Goal: Task Accomplishment & Management: Manage account settings

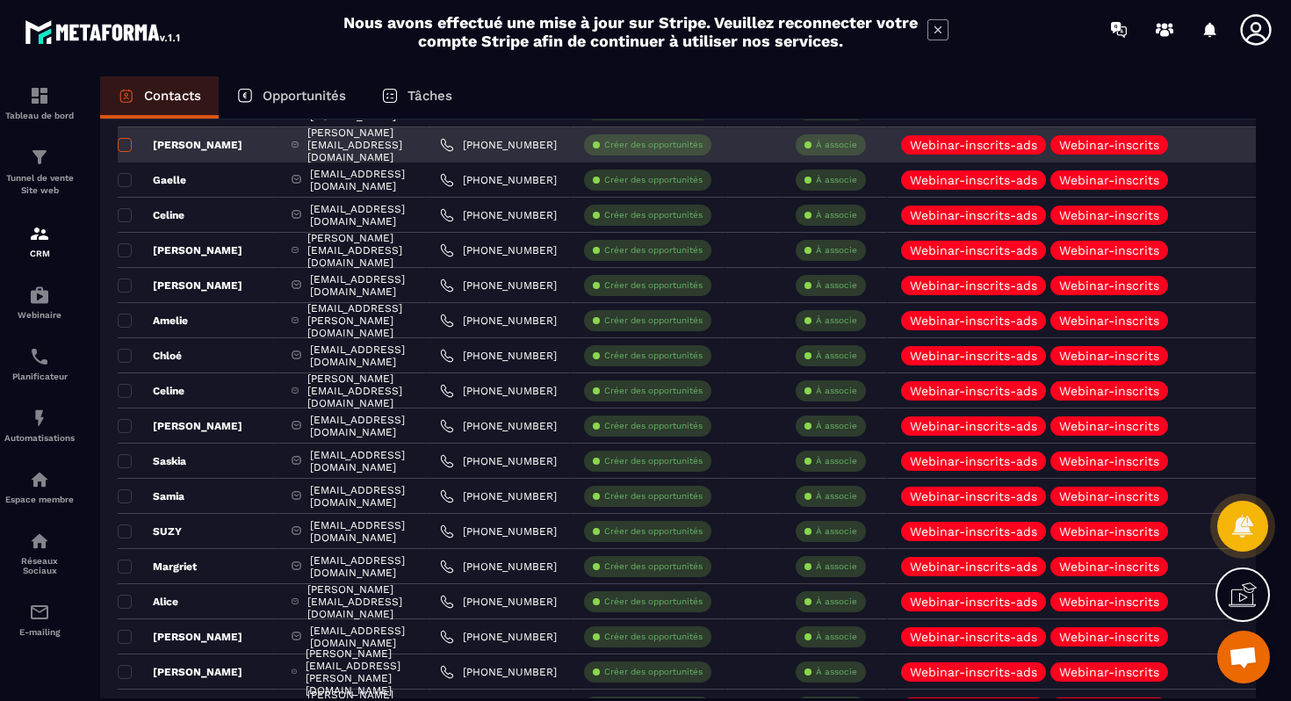
click at [126, 149] on span at bounding box center [125, 145] width 14 height 14
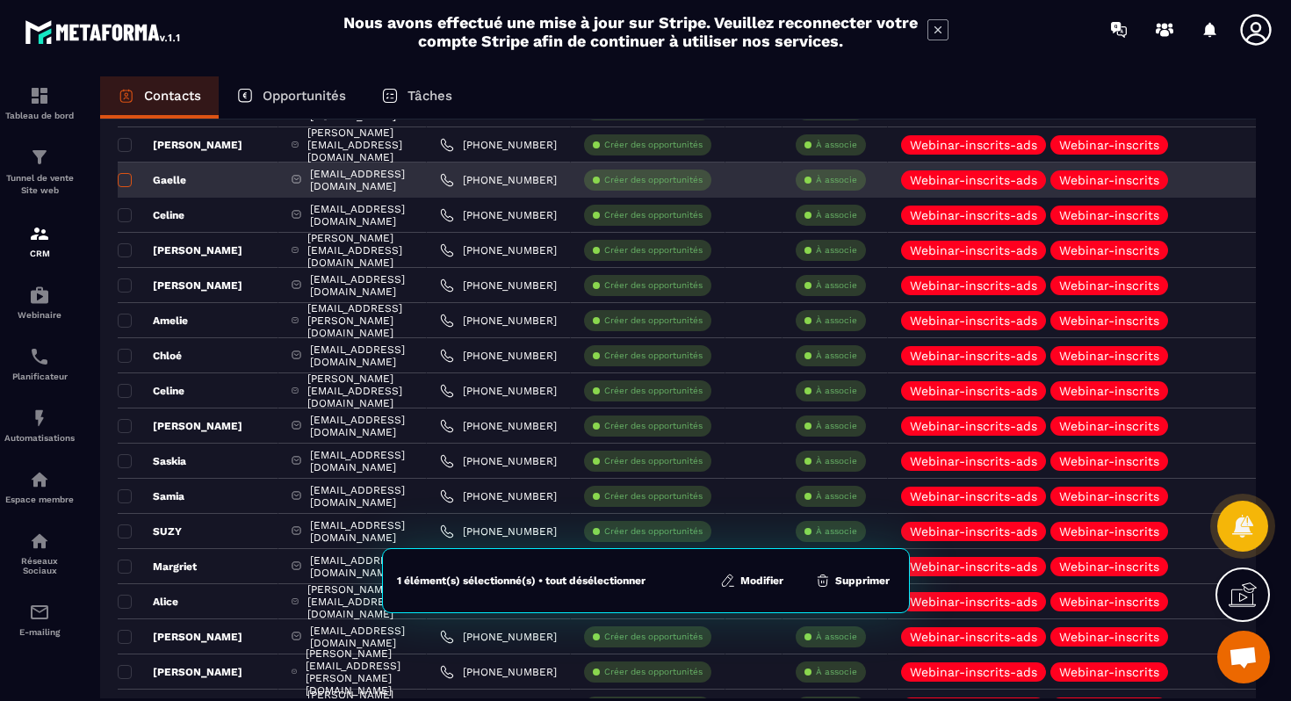
click at [127, 180] on span at bounding box center [125, 180] width 14 height 14
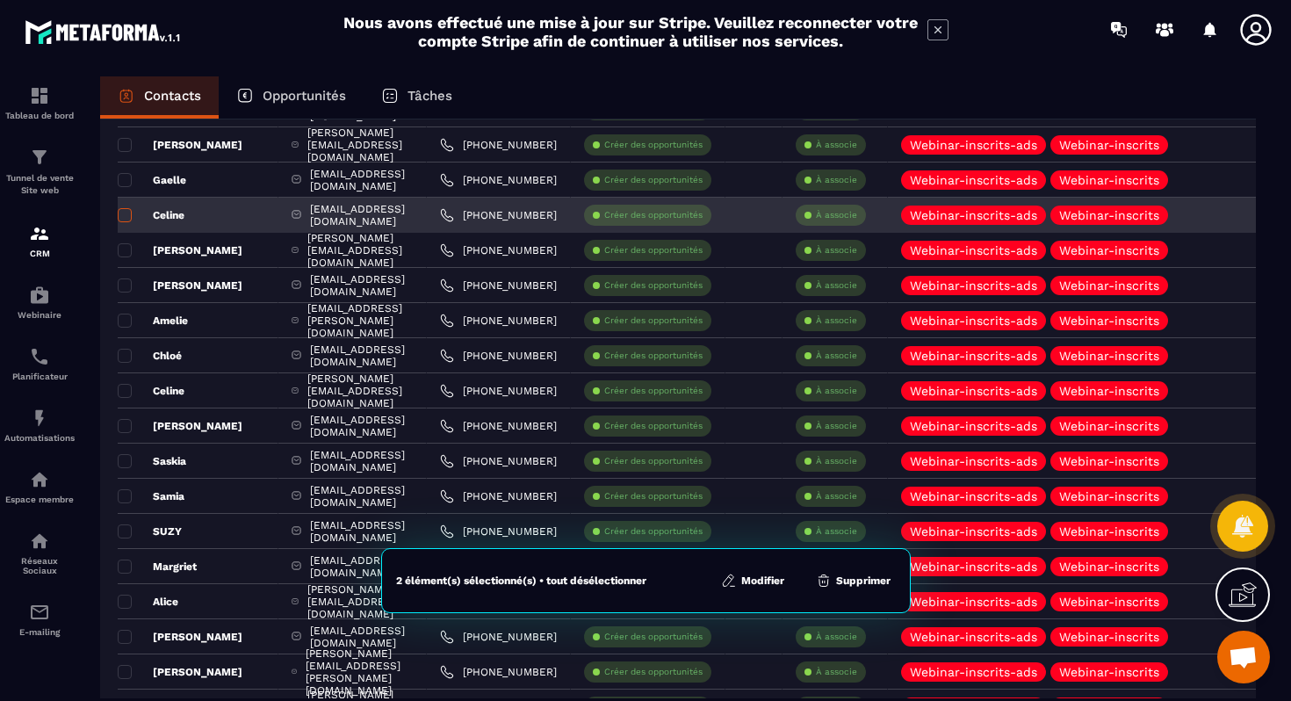
click at [127, 215] on span at bounding box center [125, 215] width 14 height 14
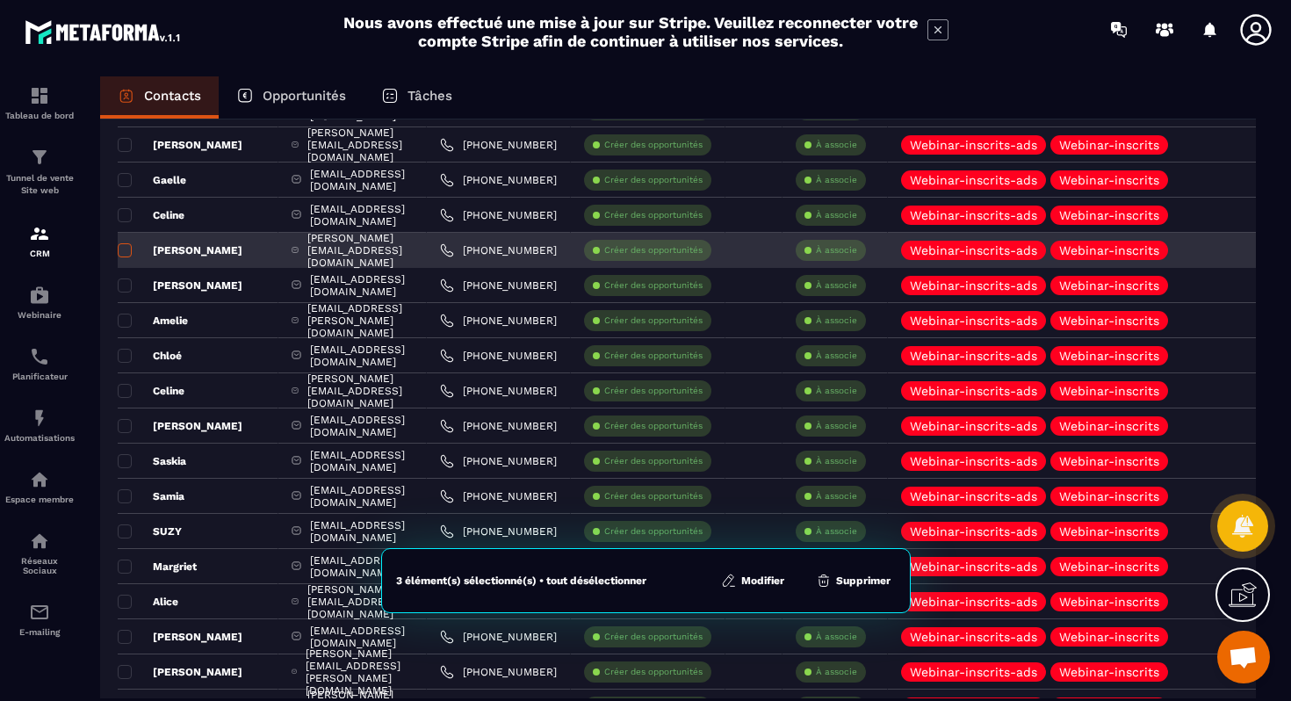
click at [124, 251] on span at bounding box center [125, 250] width 14 height 14
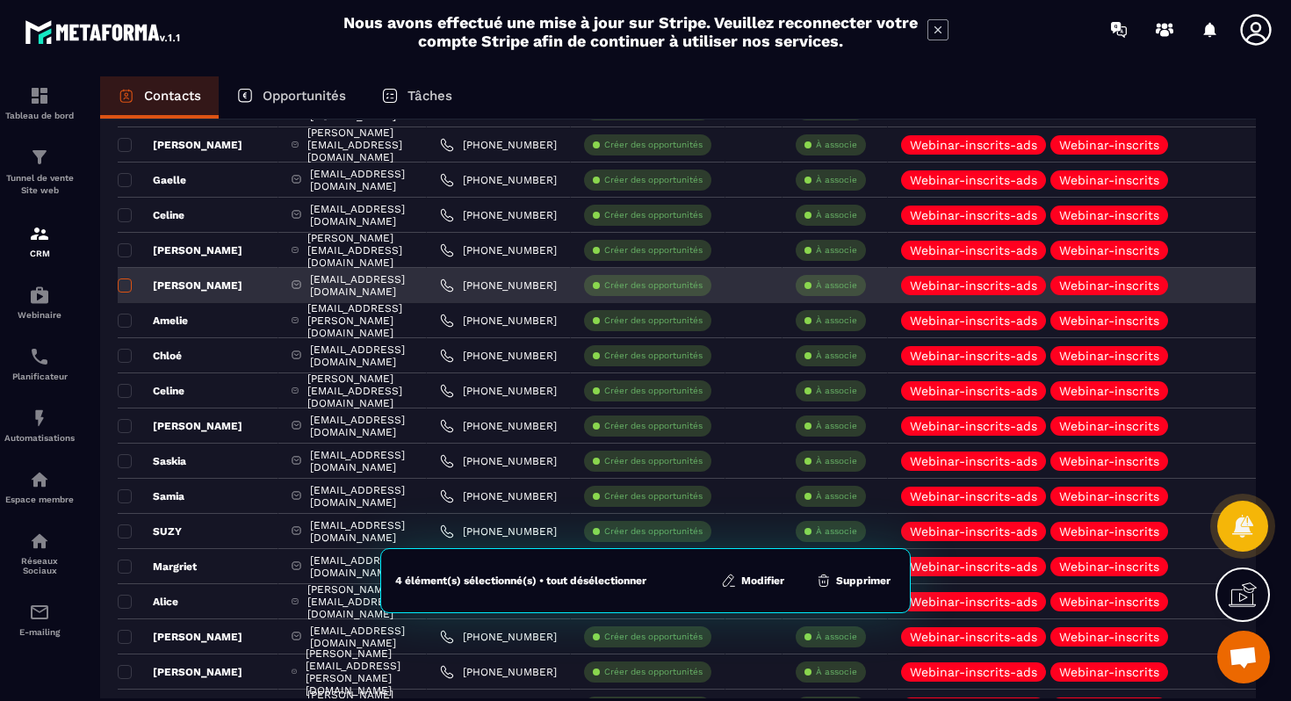
click at [124, 285] on span at bounding box center [125, 285] width 14 height 14
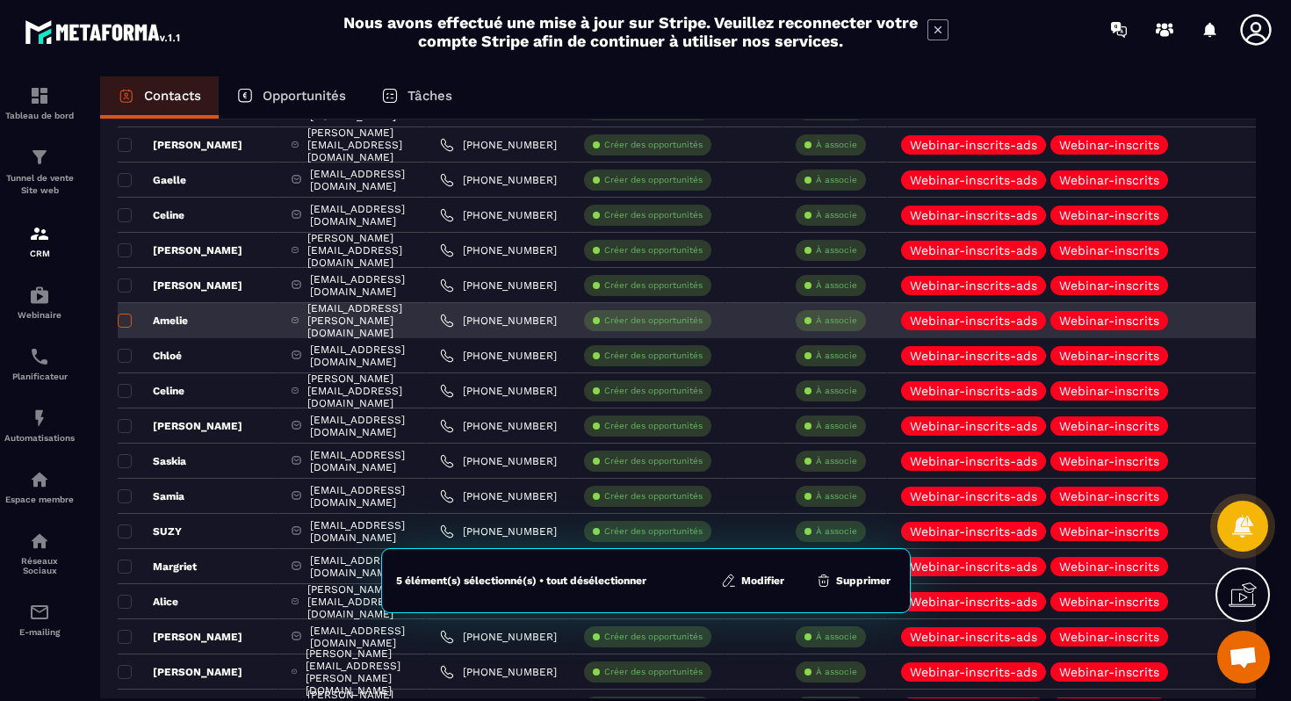
click at [126, 318] on span at bounding box center [125, 321] width 14 height 14
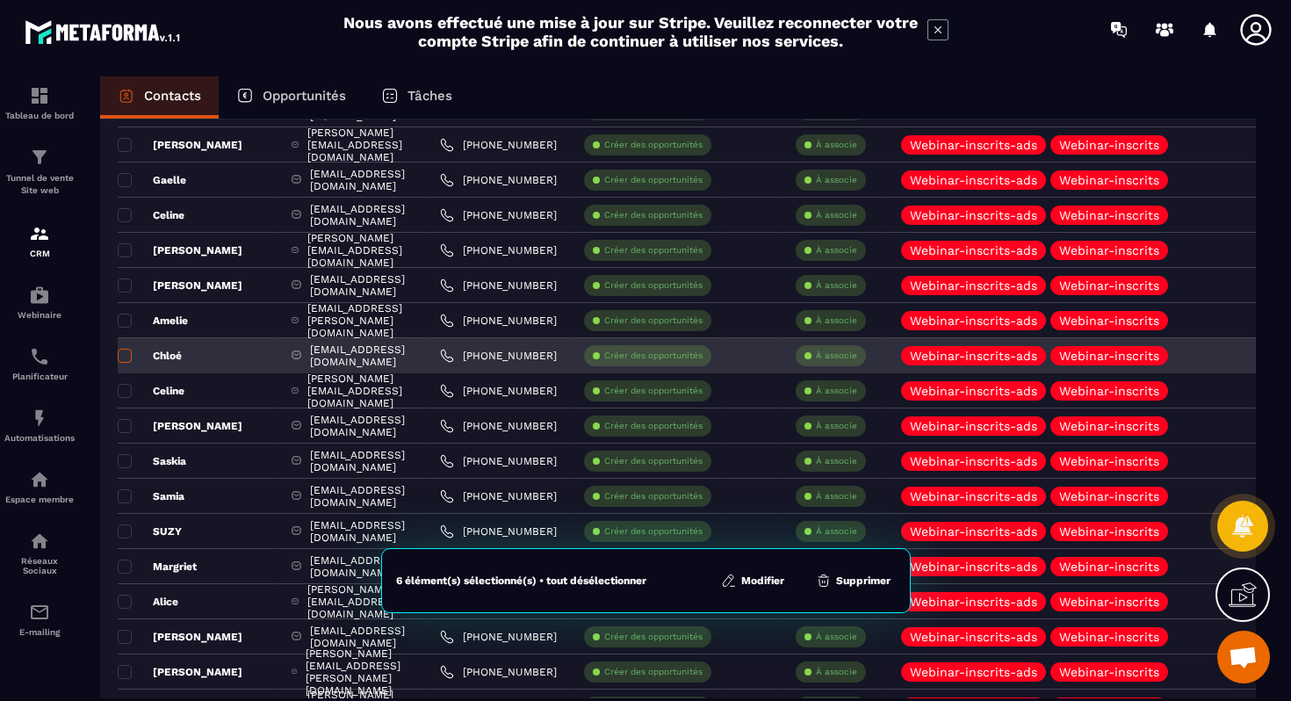
click at [126, 350] on span at bounding box center [125, 356] width 14 height 14
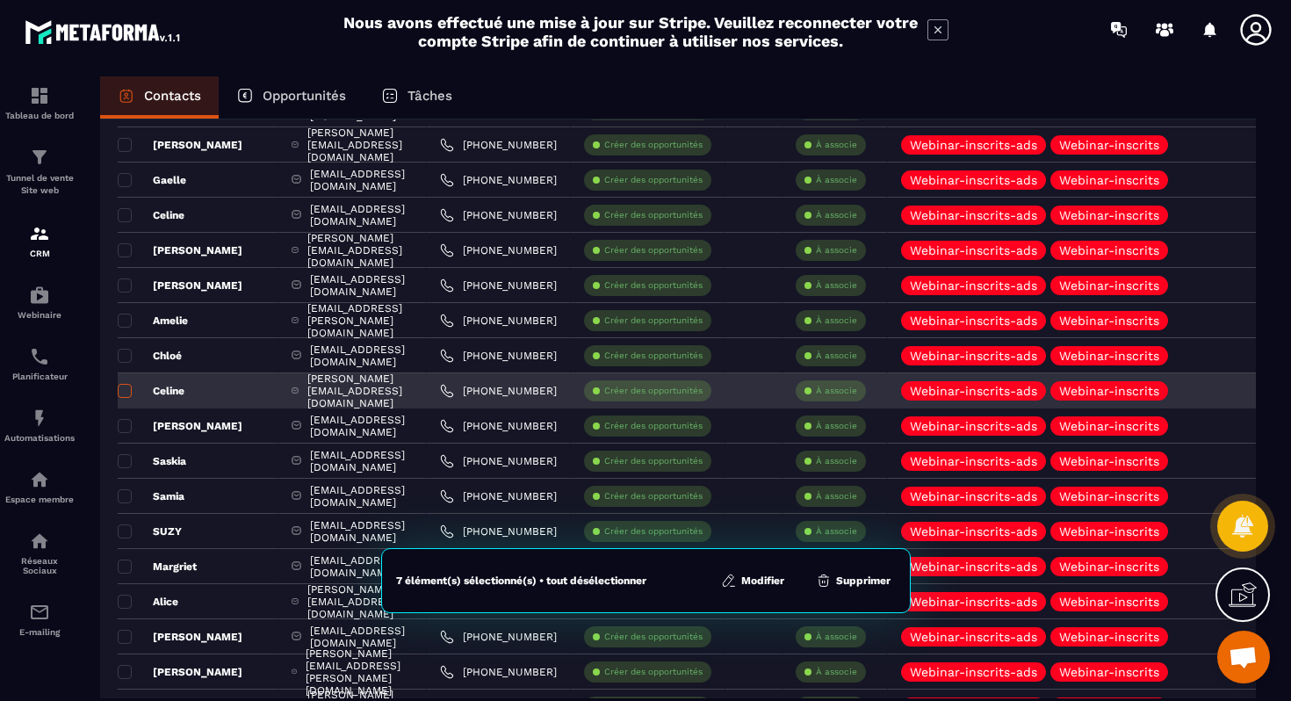
click at [129, 397] on span at bounding box center [125, 391] width 14 height 14
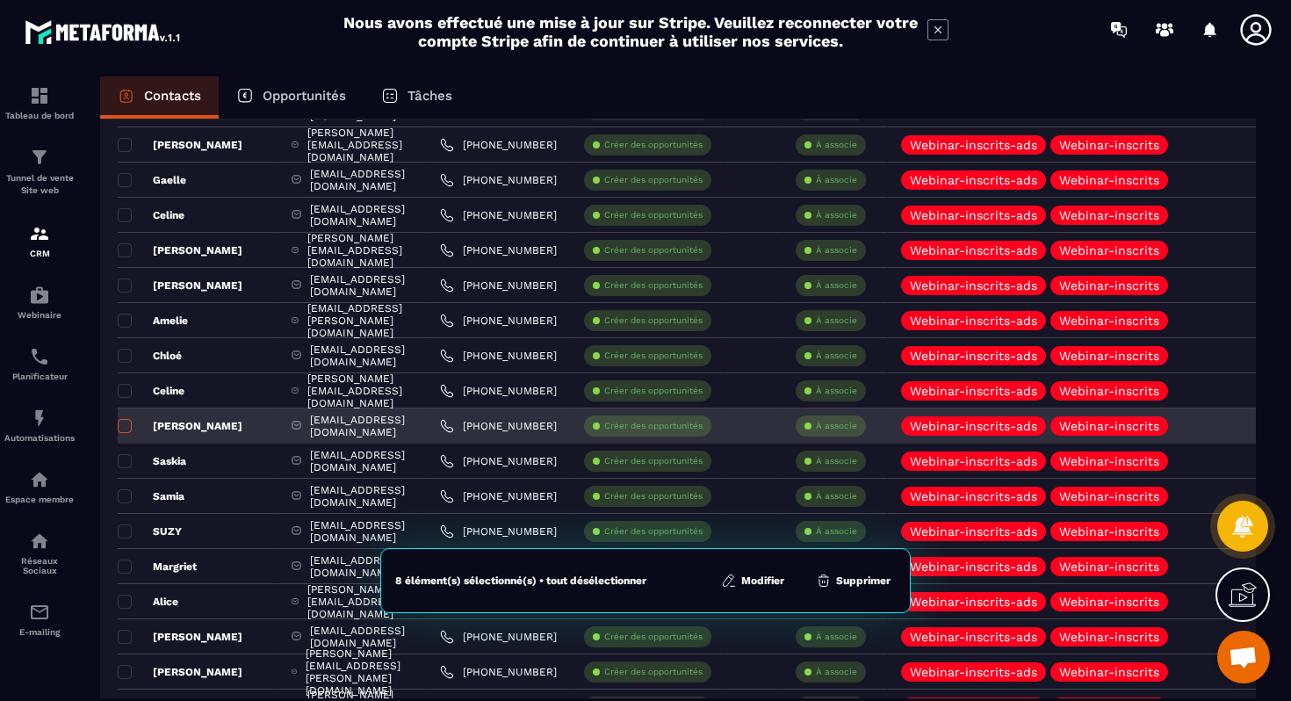
click at [129, 429] on span at bounding box center [125, 426] width 14 height 14
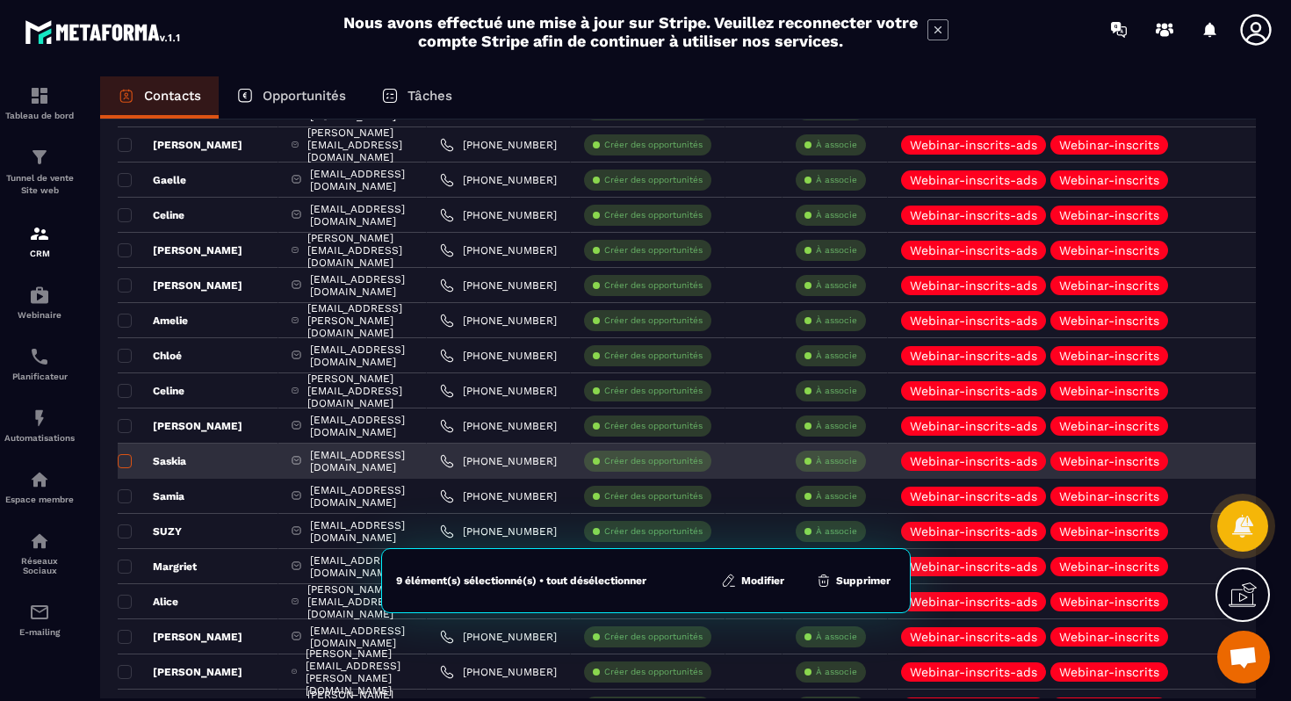
click at [128, 465] on span at bounding box center [125, 461] width 14 height 14
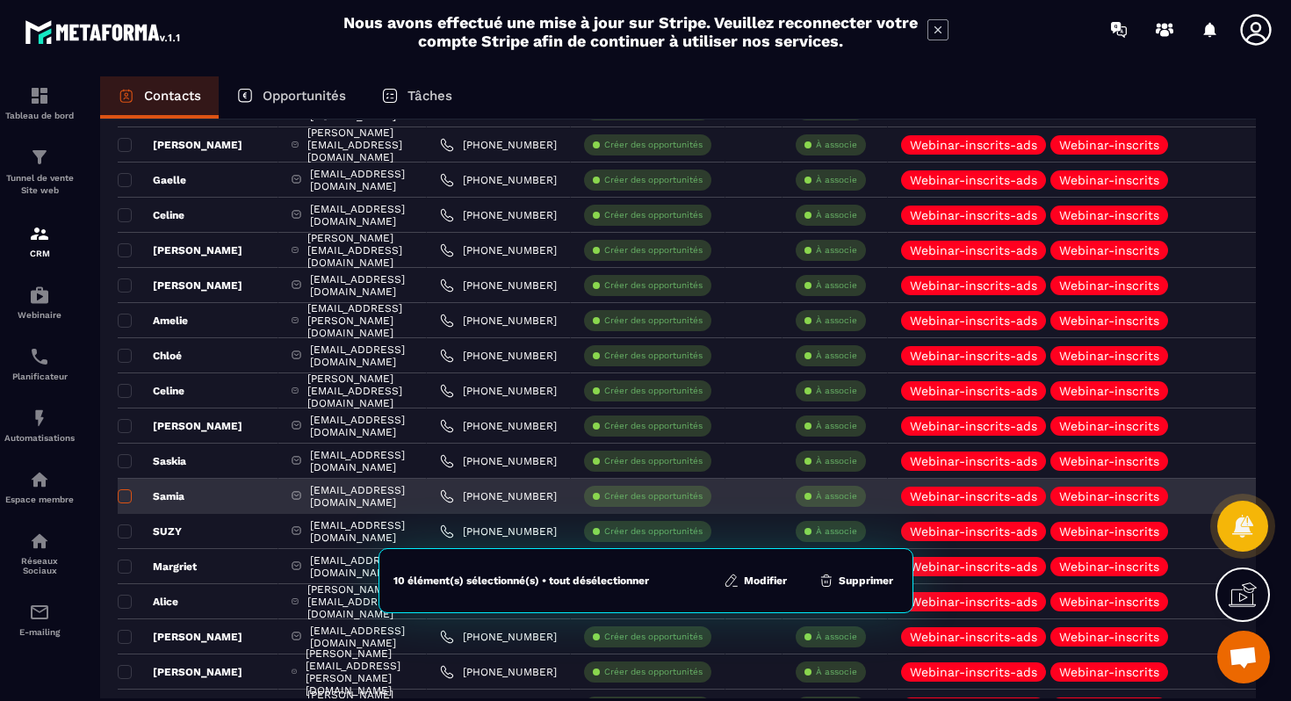
click at [128, 500] on span at bounding box center [125, 496] width 14 height 14
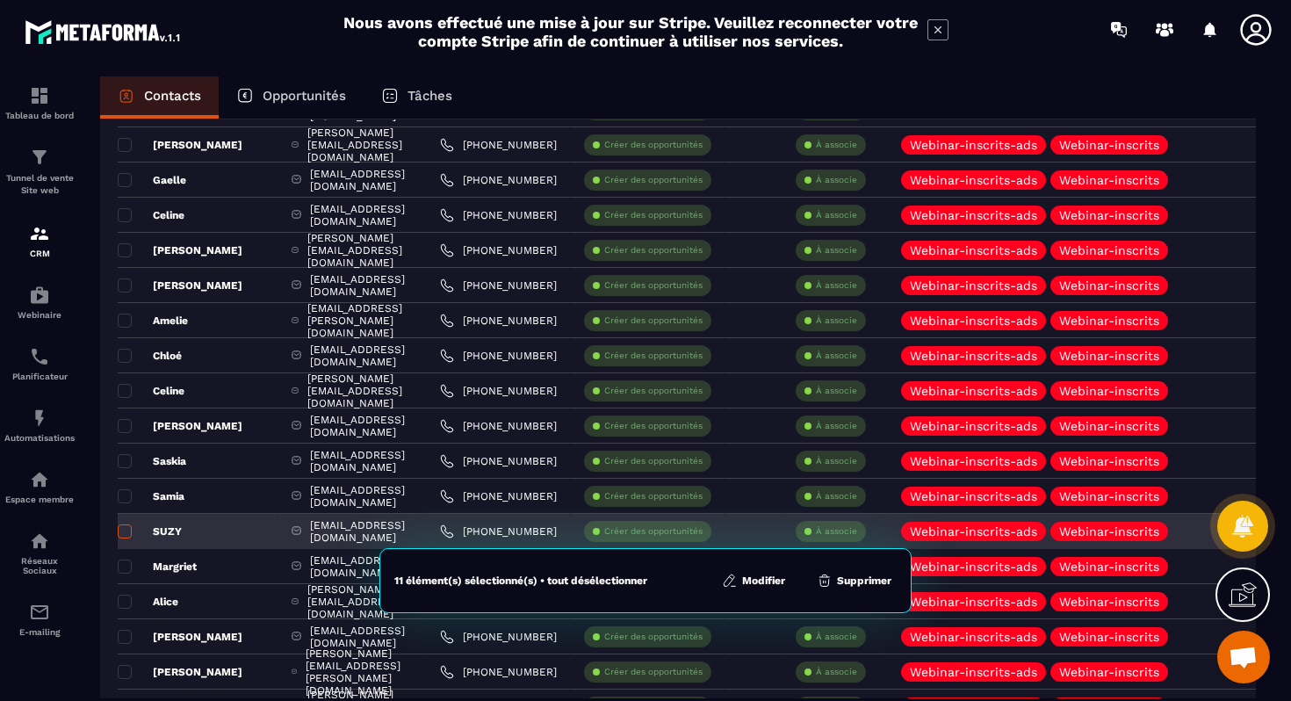
click at [129, 528] on span at bounding box center [125, 531] width 14 height 14
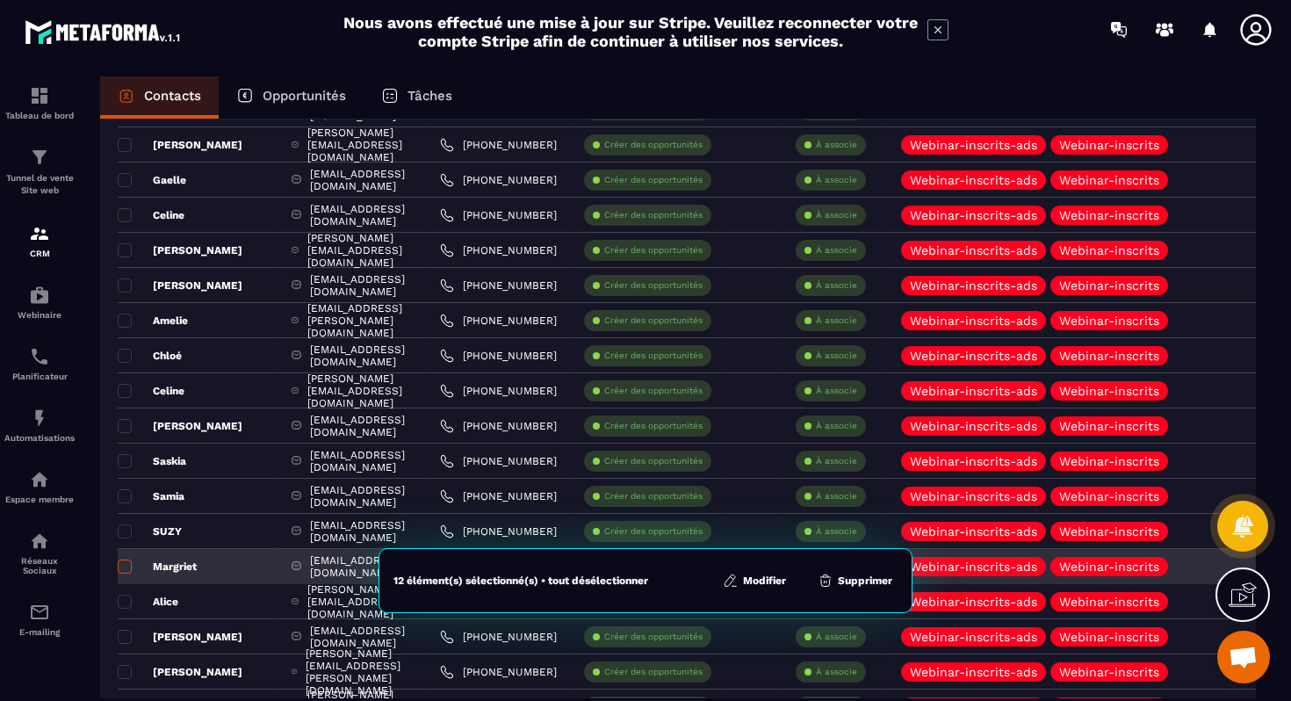
click at [131, 566] on span at bounding box center [125, 566] width 14 height 14
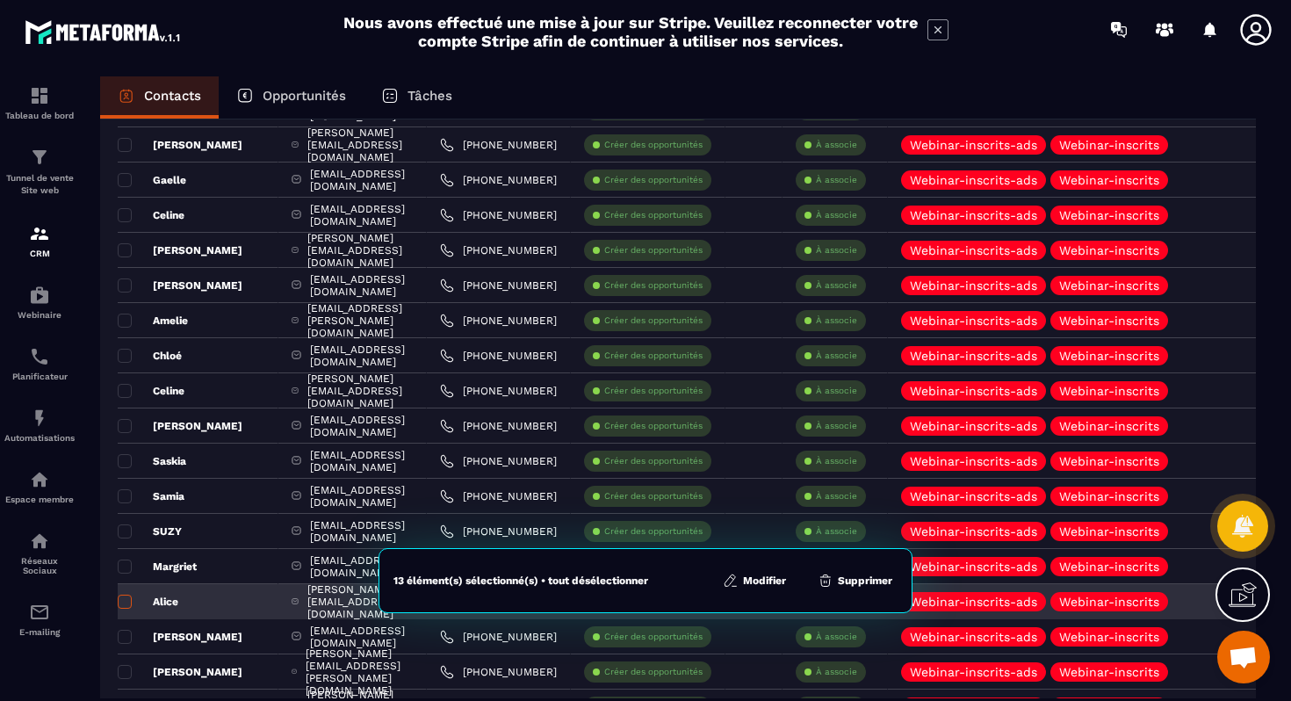
click at [130, 598] on span at bounding box center [125, 602] width 14 height 14
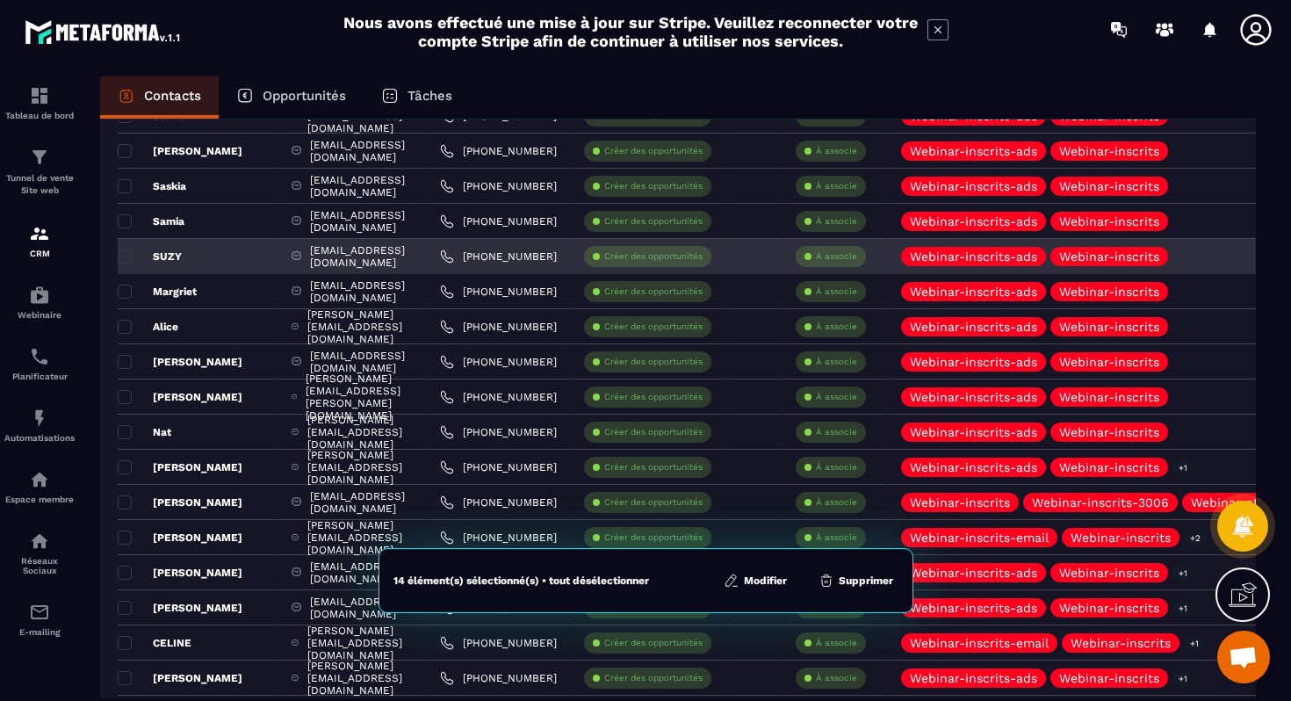
scroll to position [695, 0]
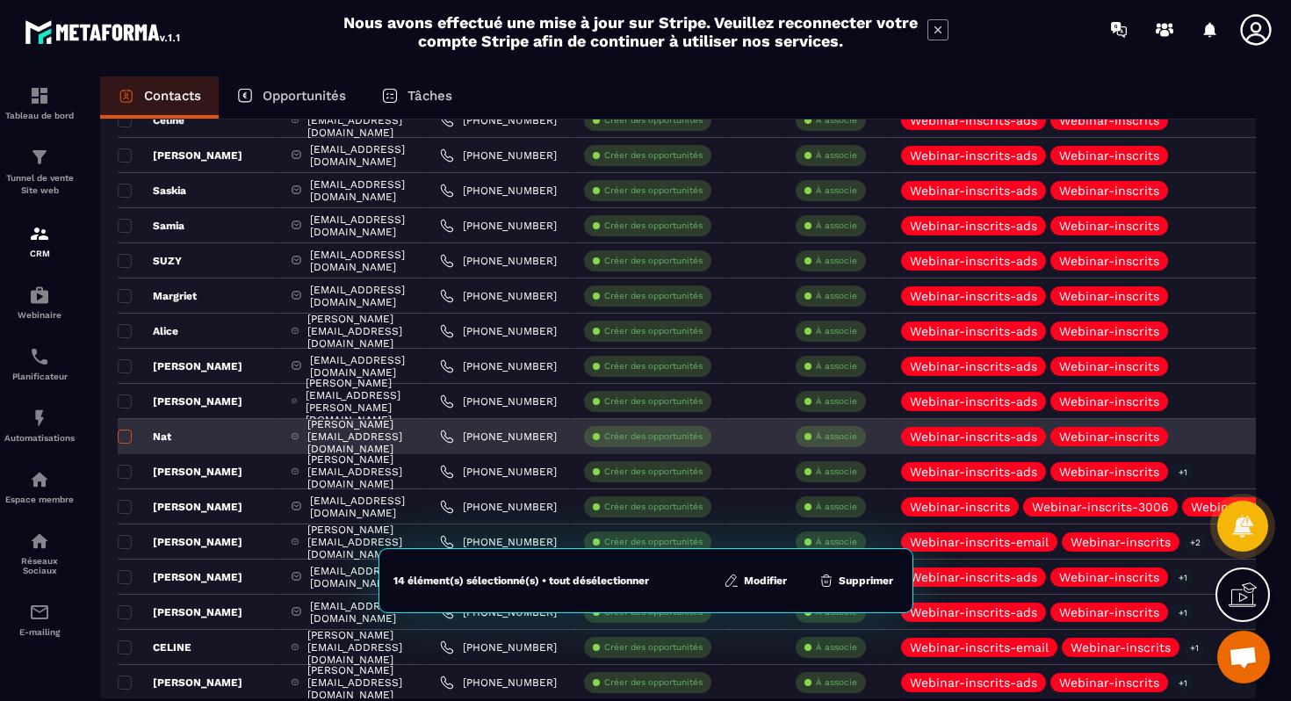
click at [128, 435] on span at bounding box center [125, 436] width 14 height 14
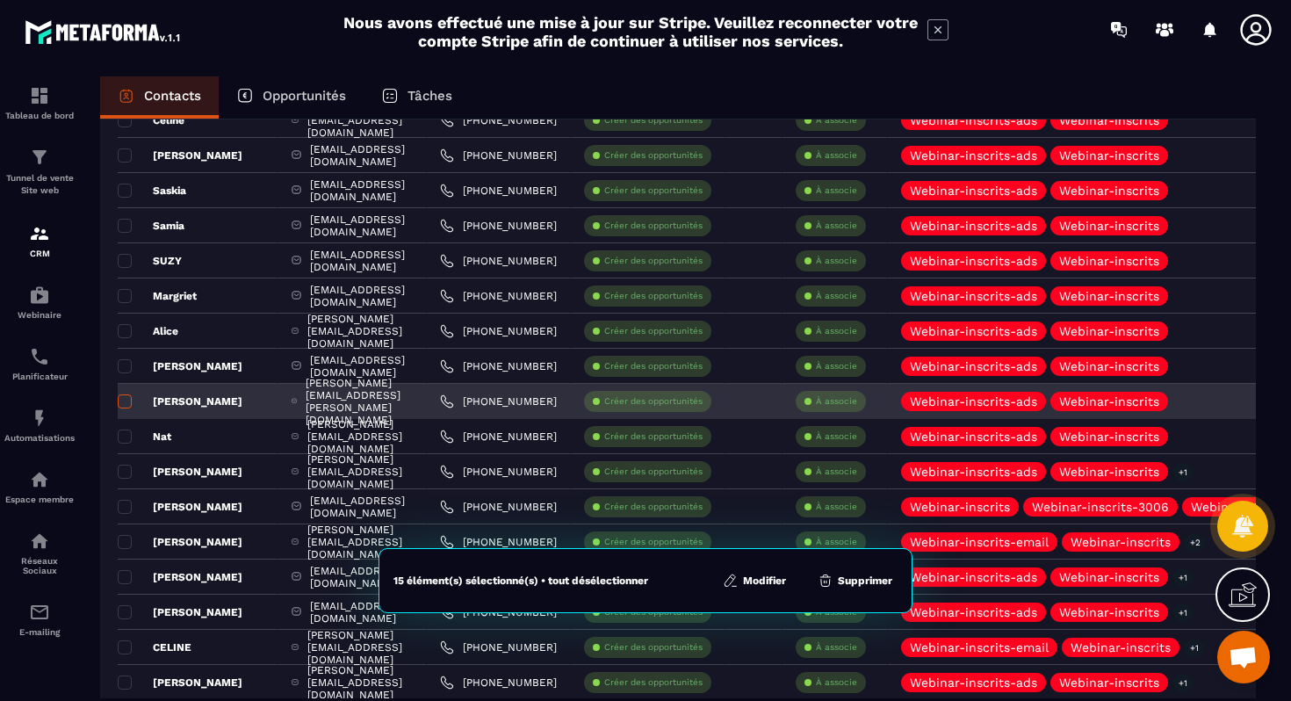
click at [127, 401] on span at bounding box center [125, 401] width 14 height 14
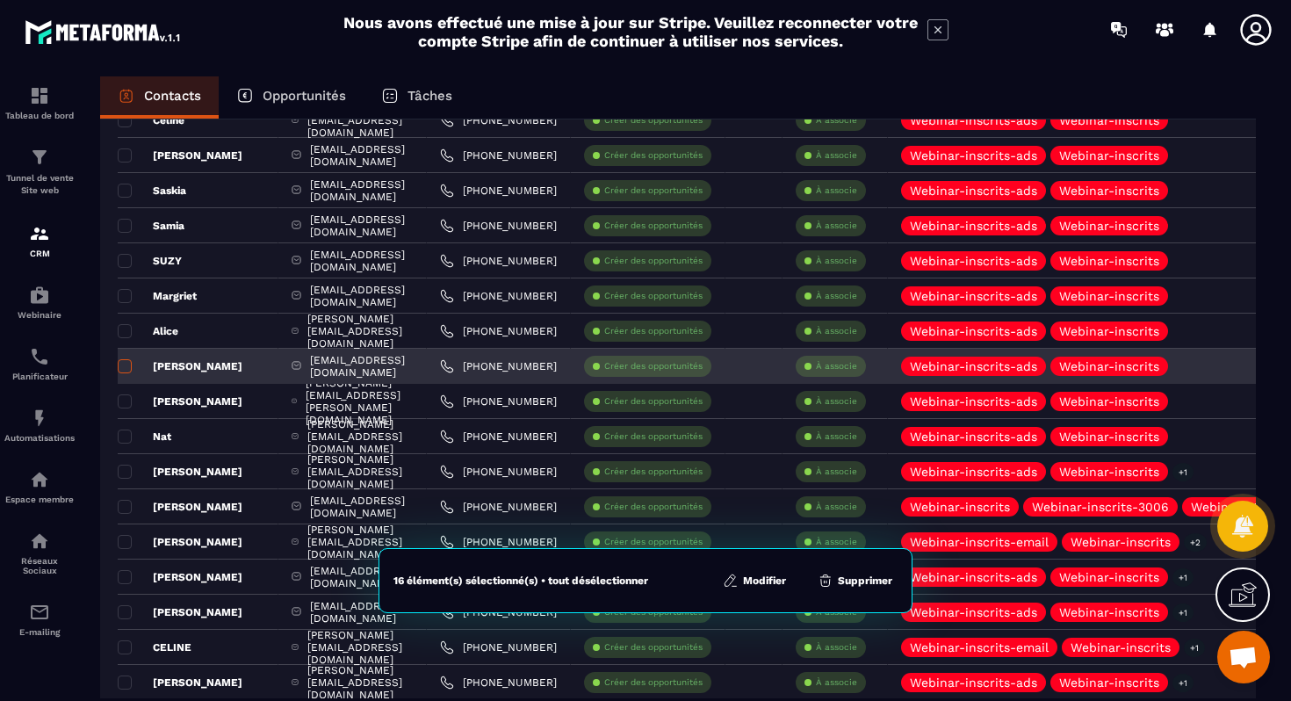
click at [126, 366] on span at bounding box center [125, 366] width 14 height 14
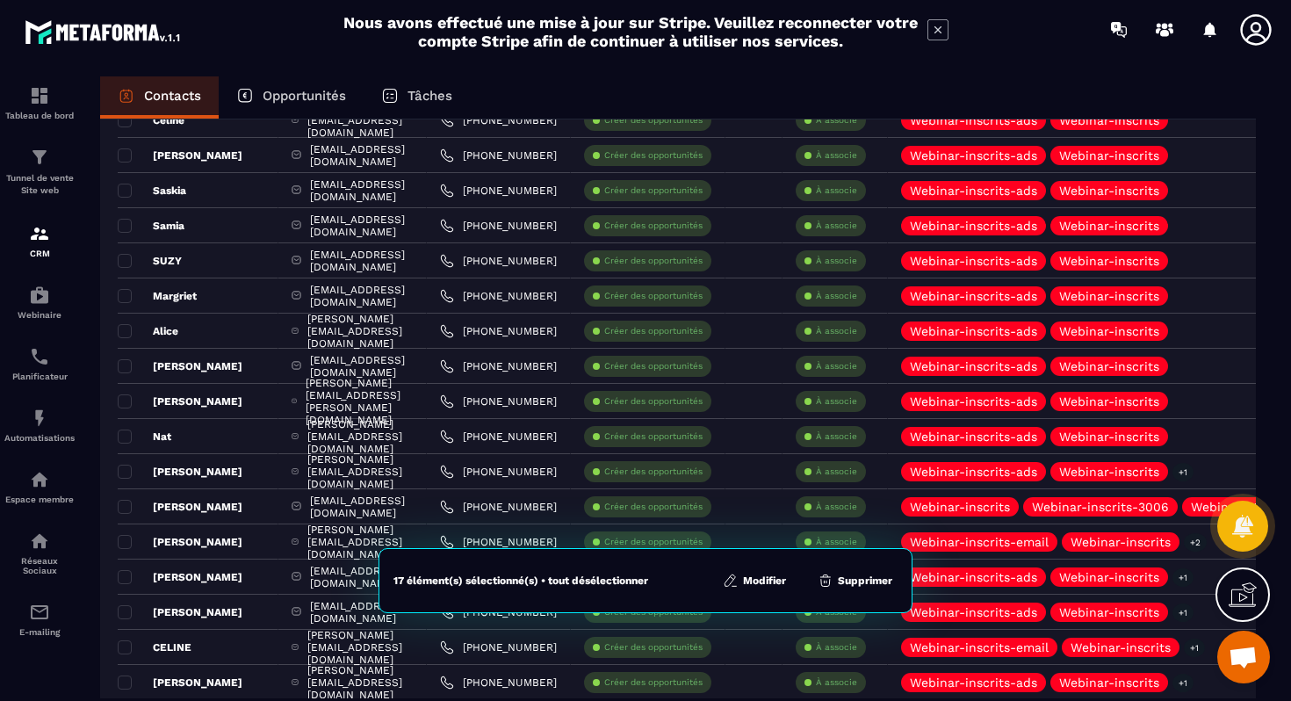
click at [754, 583] on button "Modifier" at bounding box center [755, 581] width 74 height 18
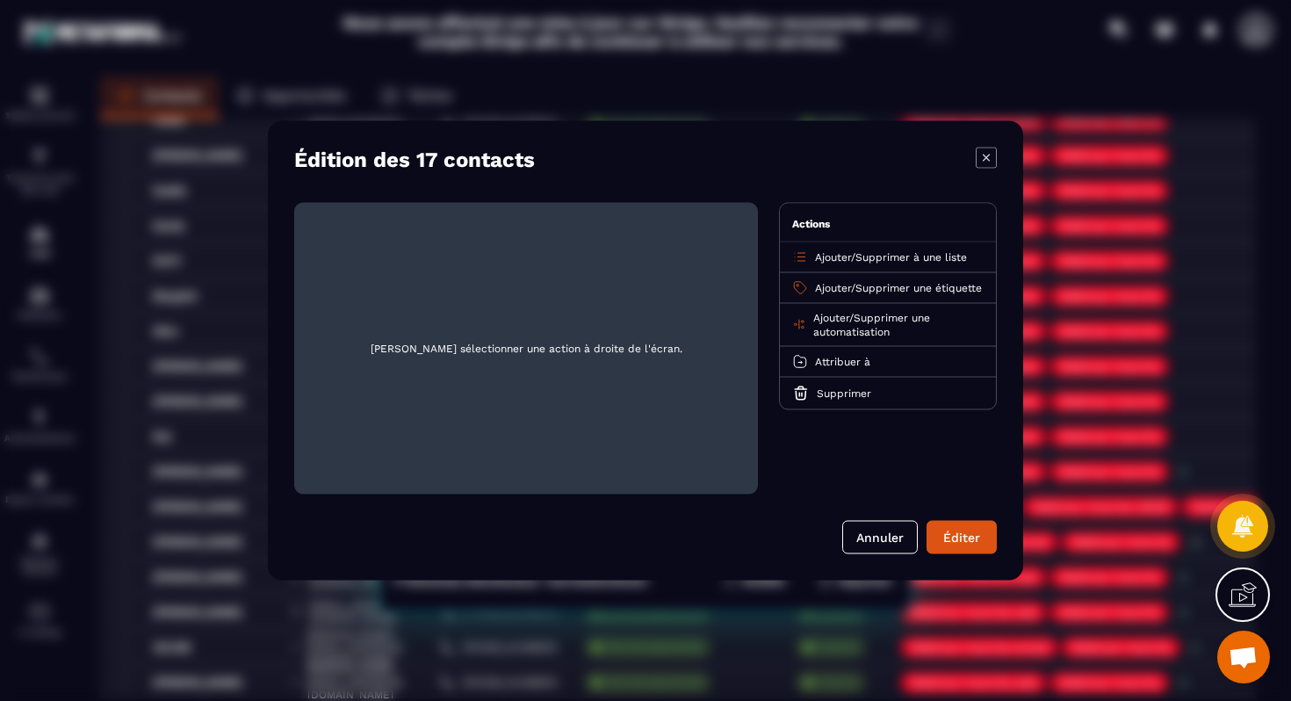
click at [855, 368] on span "Attribuer à" at bounding box center [842, 362] width 55 height 12
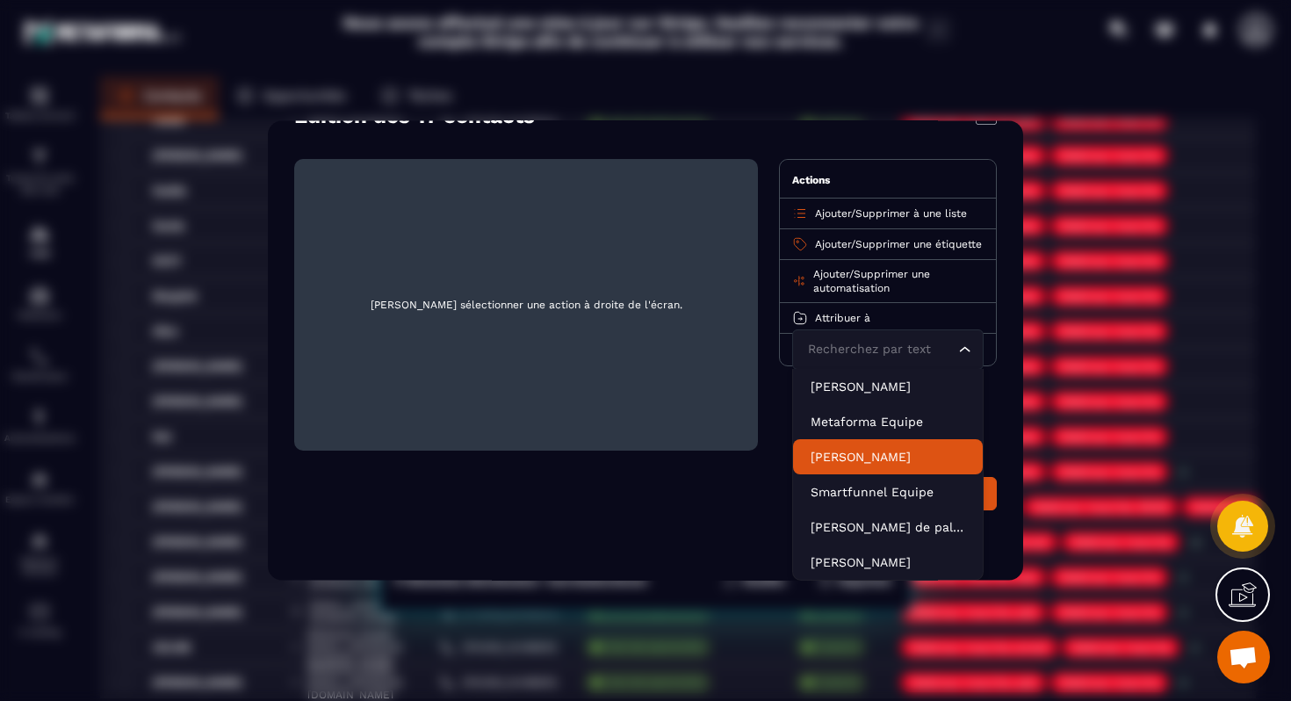
scroll to position [56, 0]
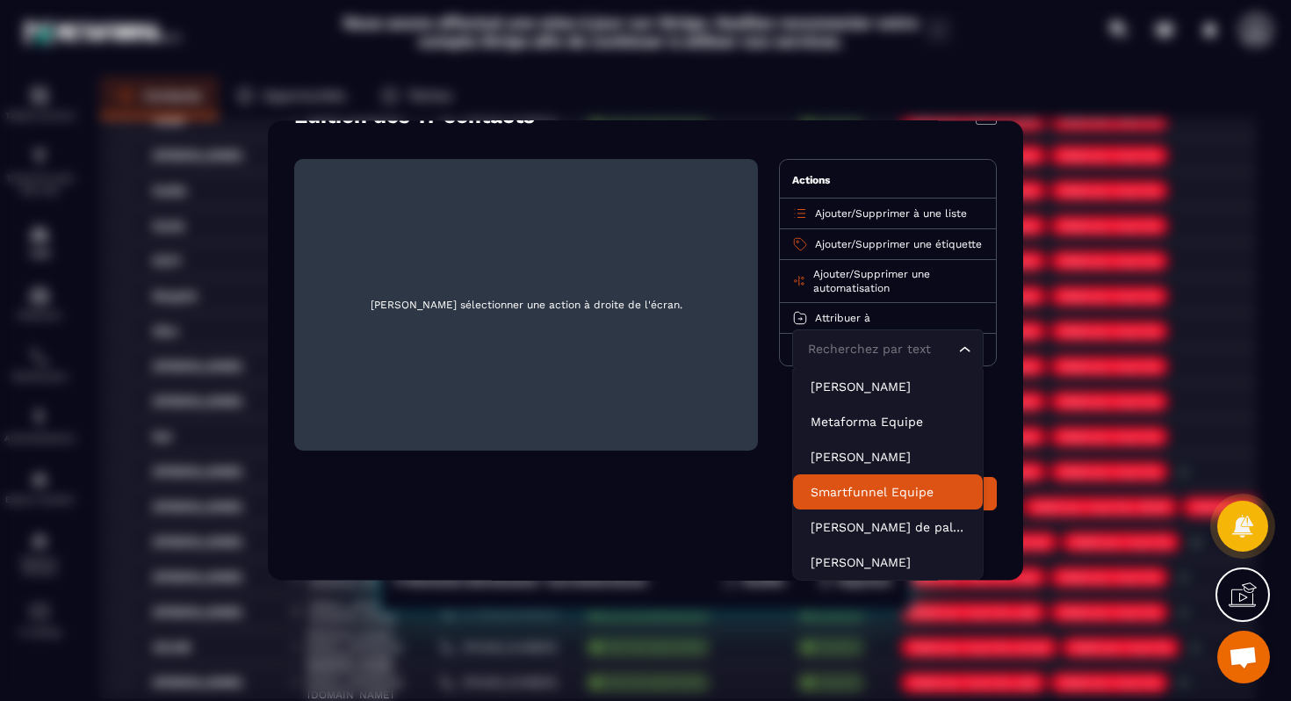
click at [861, 494] on p "Smartfunnel Equipe" at bounding box center [888, 492] width 155 height 18
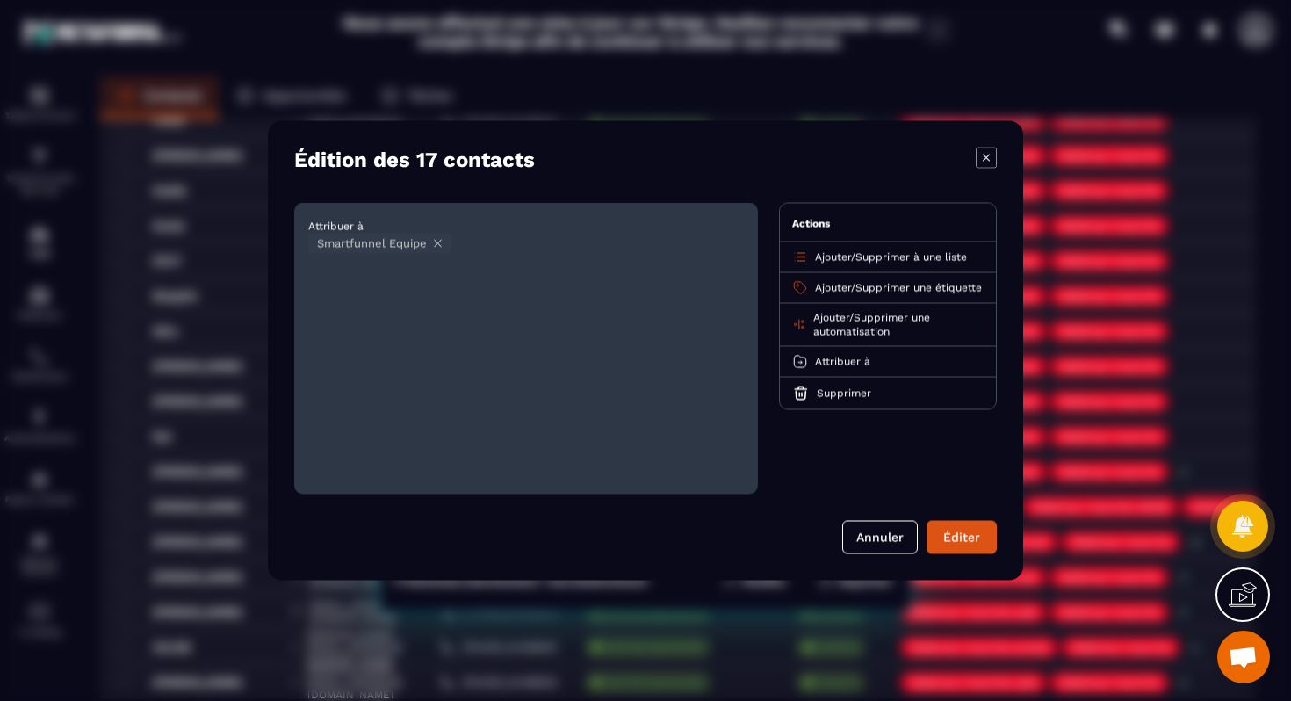
scroll to position [0, 0]
click at [960, 536] on button "Éditer" at bounding box center [962, 537] width 70 height 33
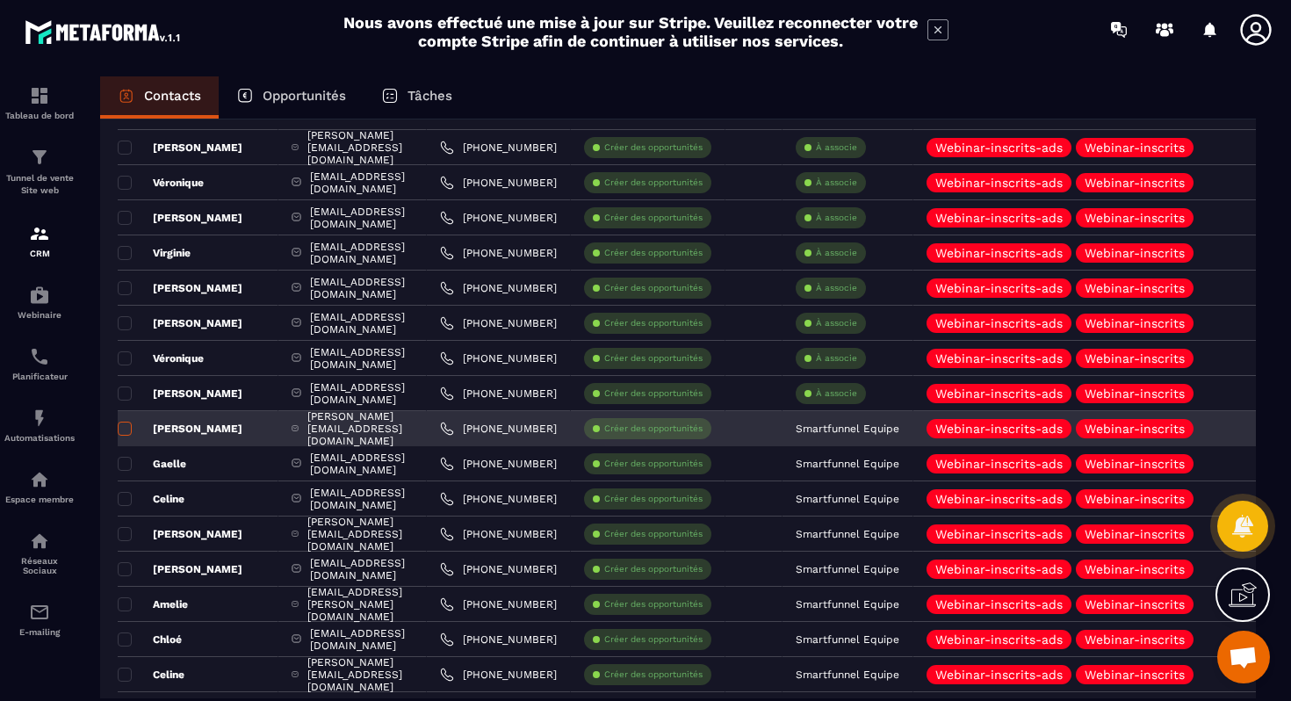
click at [126, 424] on span at bounding box center [125, 429] width 14 height 14
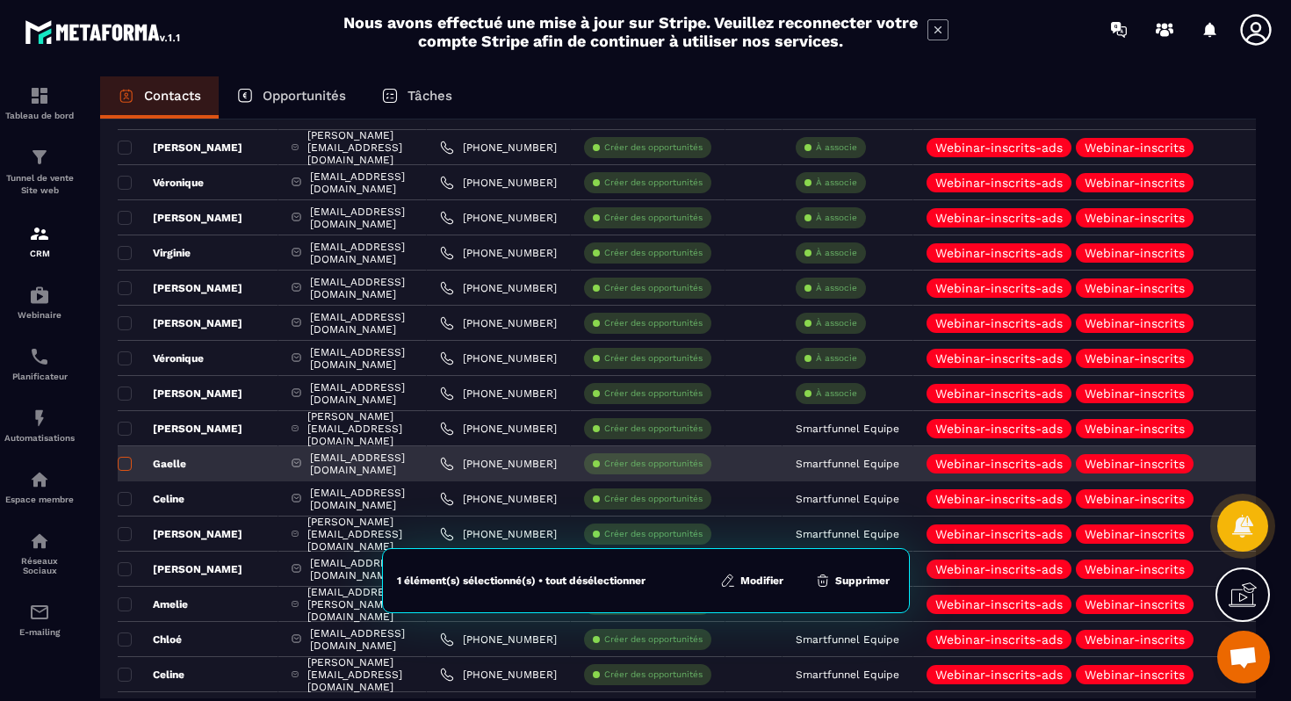
click at [126, 462] on span at bounding box center [125, 464] width 14 height 14
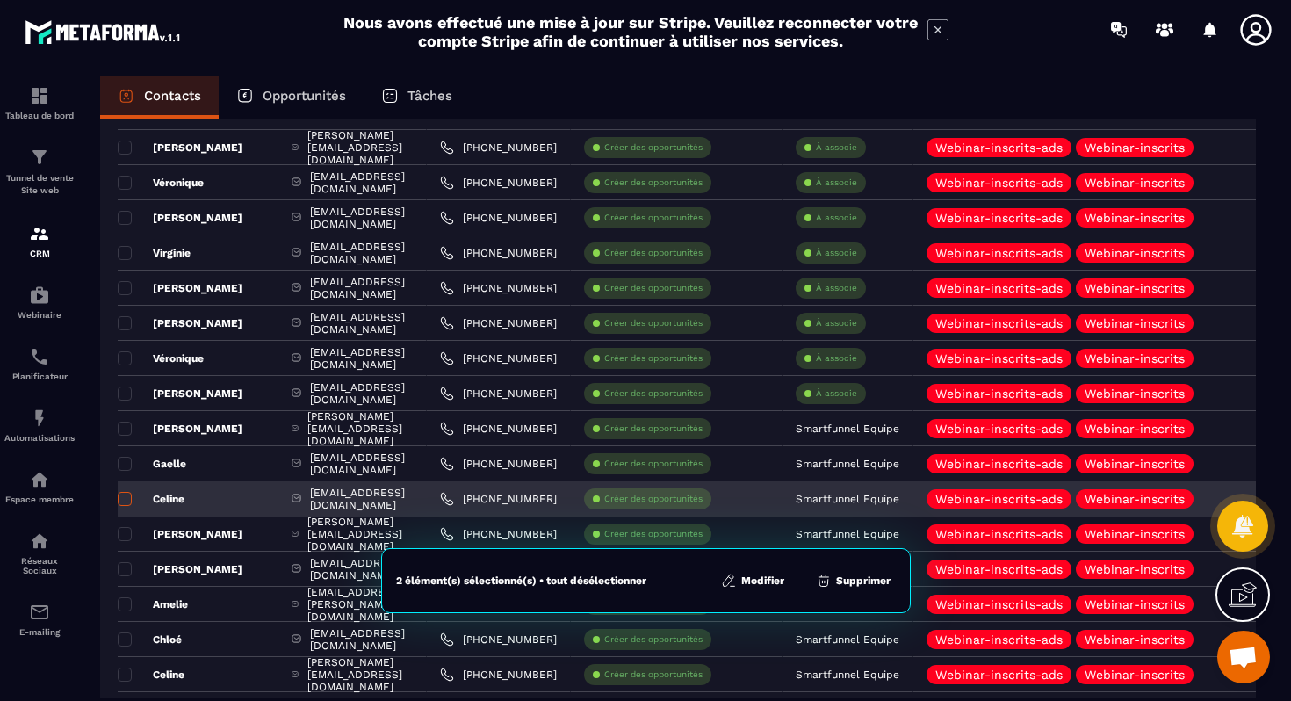
click at [126, 494] on span at bounding box center [125, 499] width 14 height 14
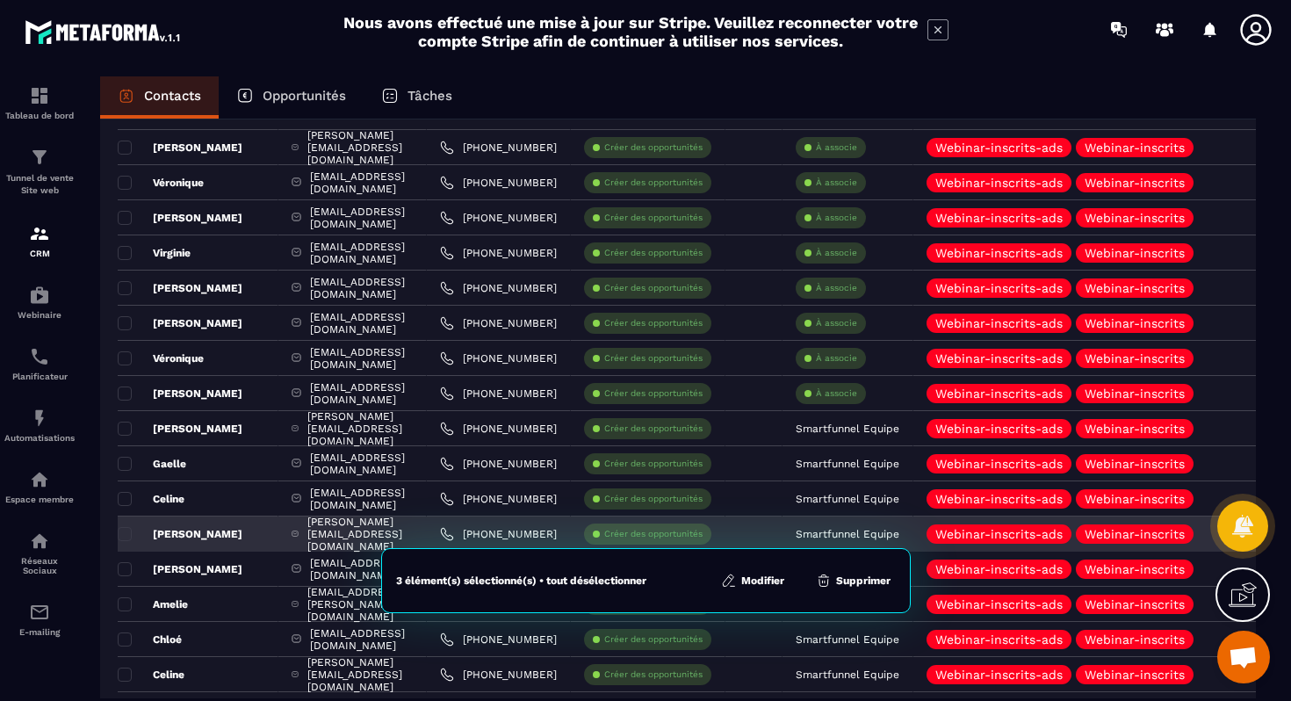
click at [126, 524] on div "[PERSON_NAME]" at bounding box center [198, 533] width 161 height 35
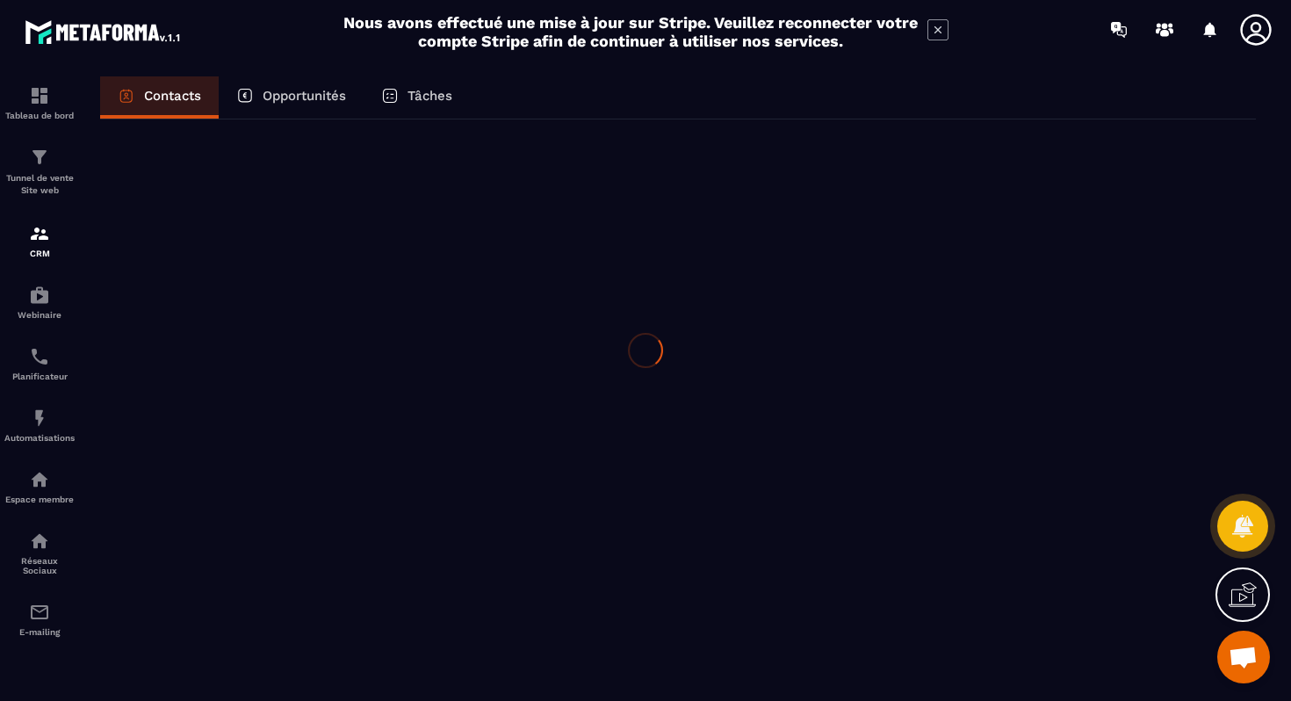
click at [131, 576] on div at bounding box center [645, 350] width 1291 height 701
